Goal: Task Accomplishment & Management: Use online tool/utility

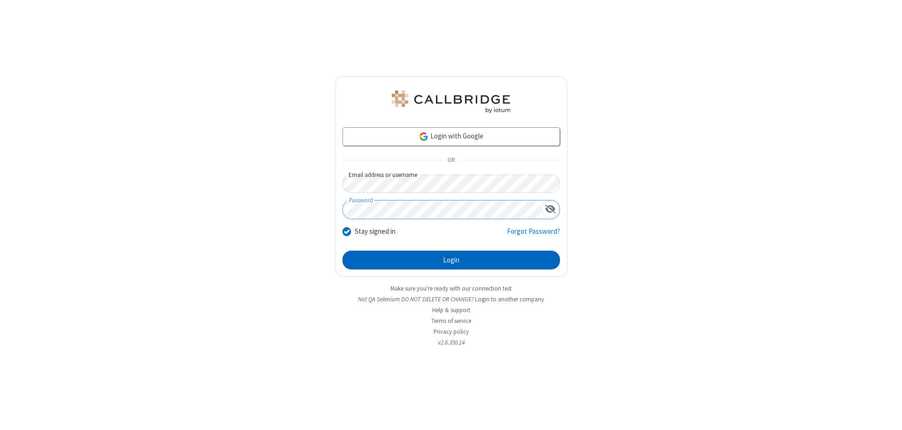
click at [451, 260] on button "Login" at bounding box center [452, 260] width 218 height 19
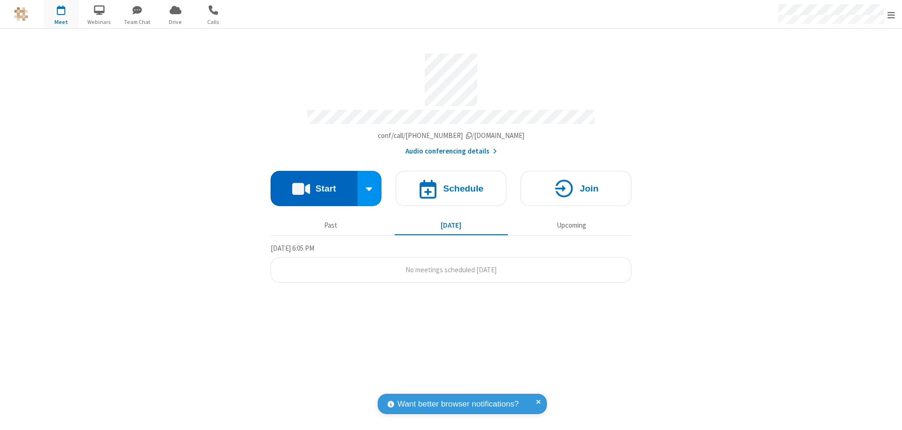
click at [314, 184] on button "Start" at bounding box center [314, 188] width 87 height 35
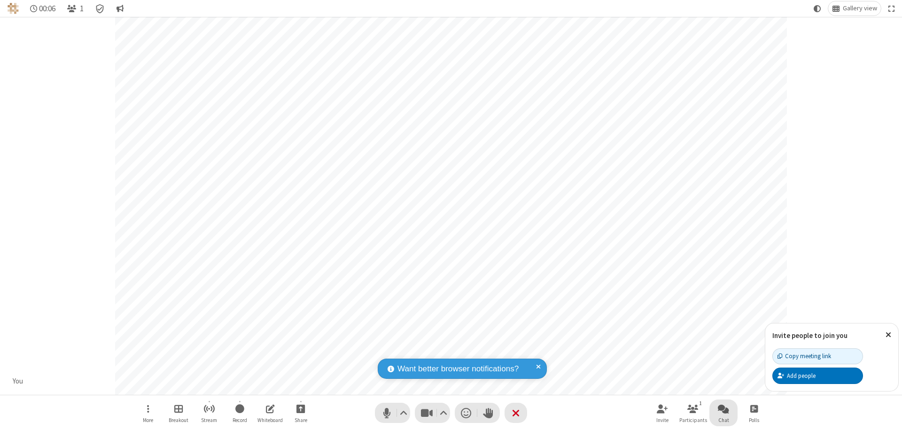
click at [724, 409] on span "Open chat" at bounding box center [723, 409] width 11 height 12
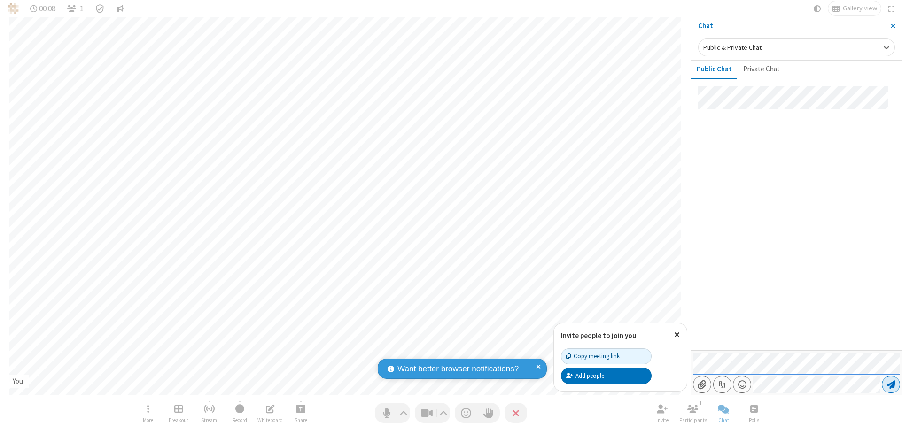
click at [891, 385] on span "Send message" at bounding box center [891, 384] width 8 height 9
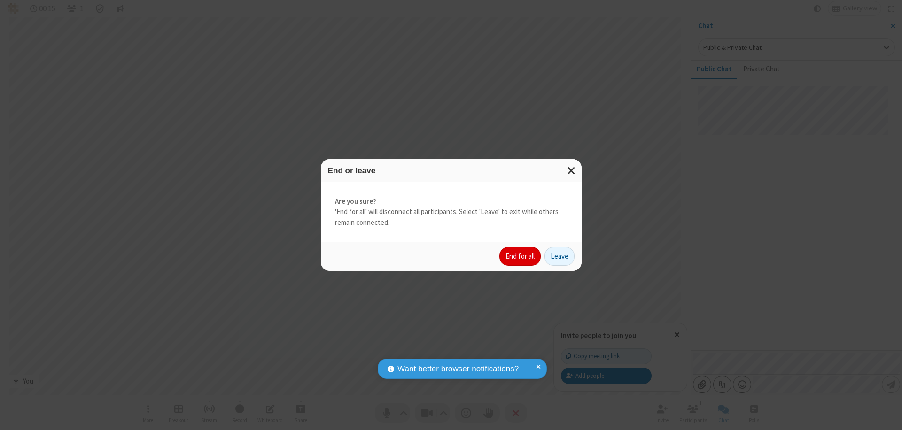
click at [521, 257] on button "End for all" at bounding box center [519, 256] width 41 height 19
